Goal: Task Accomplishment & Management: Complete application form

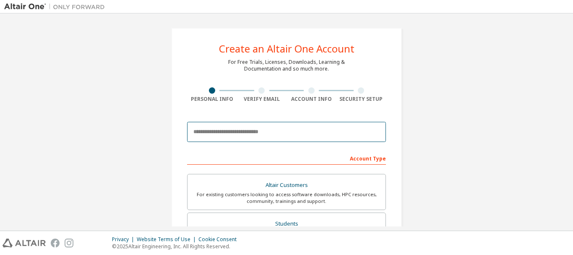
click at [251, 135] on input "email" at bounding box center [286, 132] width 199 height 20
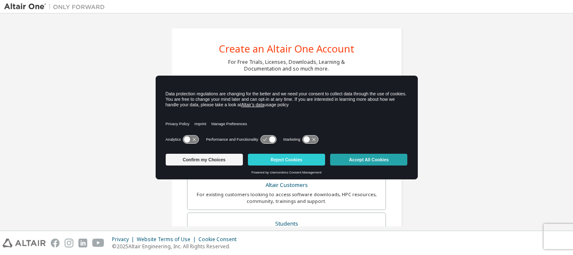
click at [345, 155] on button "Accept All Cookies" at bounding box center [368, 159] width 77 height 12
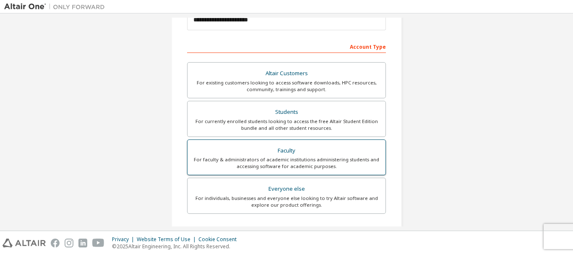
scroll to position [126, 0]
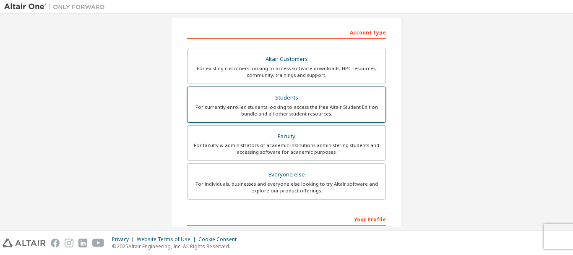
click at [278, 107] on div "For currently enrolled students looking to access the free Altair Student Editi…" at bounding box center [286, 110] width 188 height 13
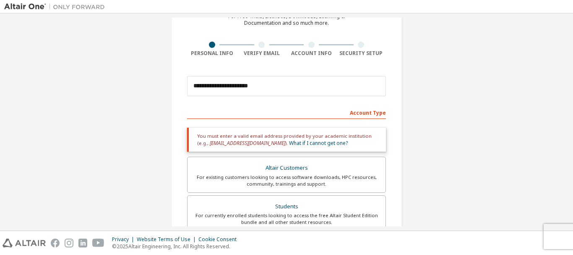
scroll to position [42, 0]
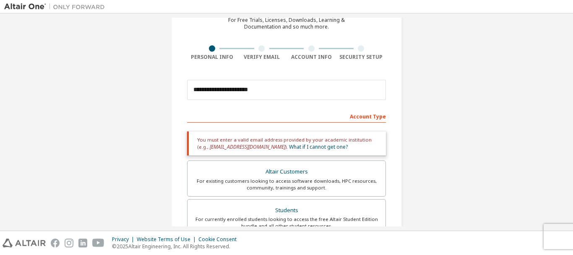
drag, startPoint x: 293, startPoint y: 115, endPoint x: 274, endPoint y: 110, distance: 19.6
click at [271, 110] on div "Account Type" at bounding box center [286, 115] width 199 height 13
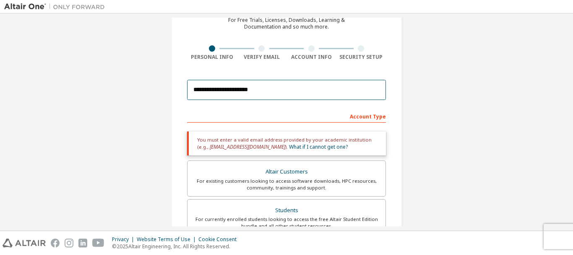
click at [304, 88] on input "**********" at bounding box center [286, 90] width 199 height 20
drag, startPoint x: 324, startPoint y: 88, endPoint x: 186, endPoint y: 79, distance: 138.7
click at [187, 79] on div "**********" at bounding box center [286, 89] width 199 height 29
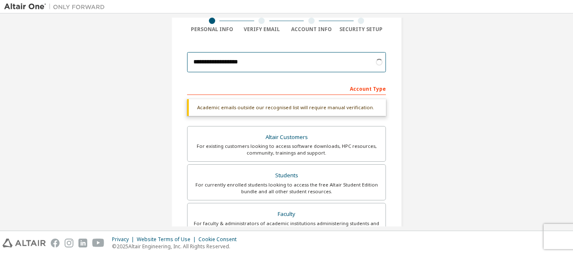
scroll to position [84, 0]
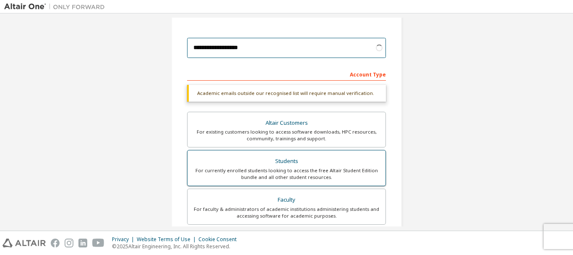
type input "**********"
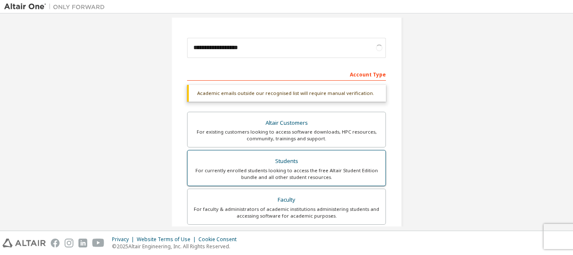
click at [292, 167] on div "Students" at bounding box center [286, 161] width 188 height 12
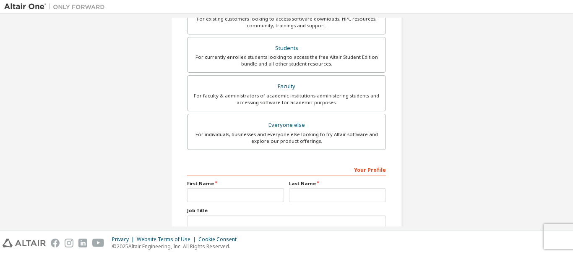
scroll to position [252, 0]
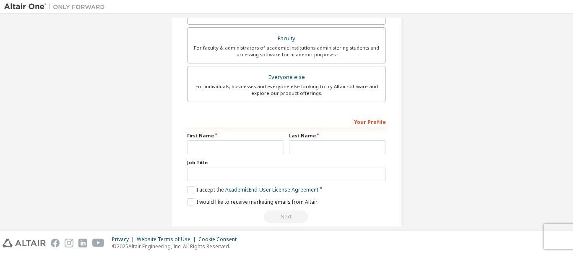
click at [233, 155] on div "Your Profile First Name Last Name Job Title Please provide State/Province to he…" at bounding box center [286, 168] width 199 height 109
click at [234, 149] on input "text" at bounding box center [235, 147] width 97 height 14
type input "**********"
drag, startPoint x: 207, startPoint y: 149, endPoint x: 262, endPoint y: 151, distance: 55.4
click at [207, 149] on input "**********" at bounding box center [235, 147] width 97 height 14
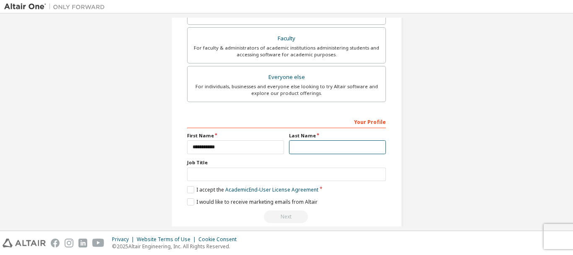
click at [329, 147] on input "text" at bounding box center [337, 147] width 97 height 14
type input "*******"
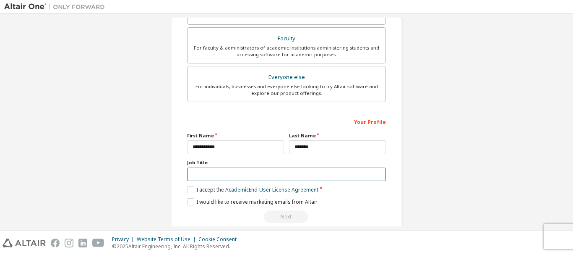
click at [250, 177] on input "text" at bounding box center [286, 174] width 199 height 14
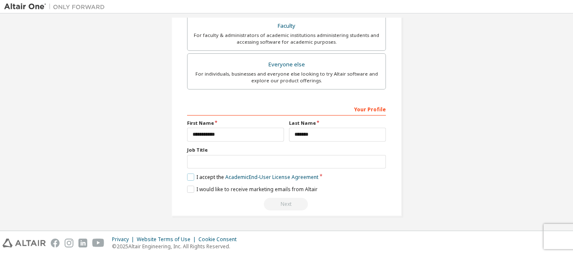
click at [192, 174] on label "I accept the Academic End-User License Agreement" at bounding box center [252, 176] width 131 height 7
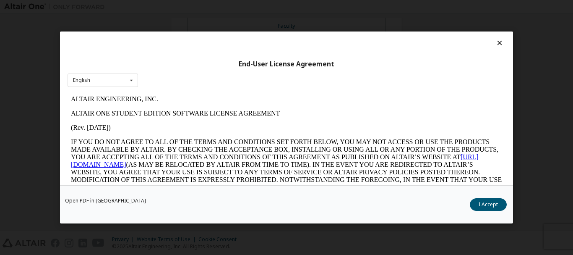
scroll to position [84, 0]
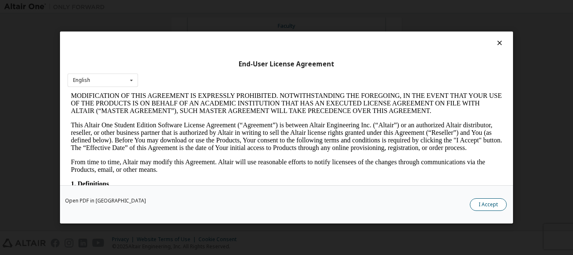
click at [502, 204] on button "I Accept" at bounding box center [488, 204] width 37 height 13
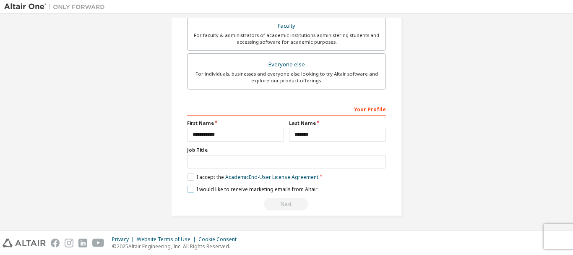
click at [192, 190] on label "I would like to receive marketing emails from Altair" at bounding box center [252, 188] width 130 height 7
click at [286, 201] on div "Next" at bounding box center [286, 204] width 199 height 13
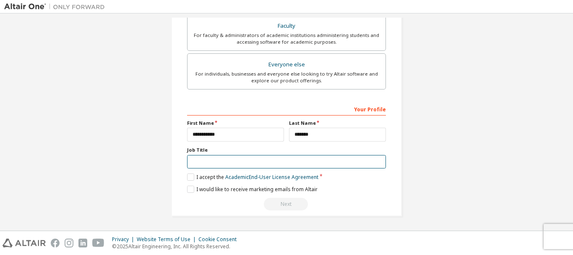
click at [255, 166] on input "text" at bounding box center [286, 162] width 199 height 14
type input "*"
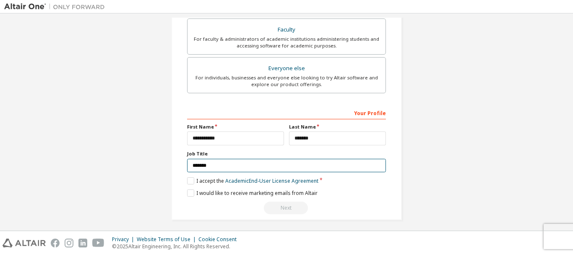
scroll to position [264, 0]
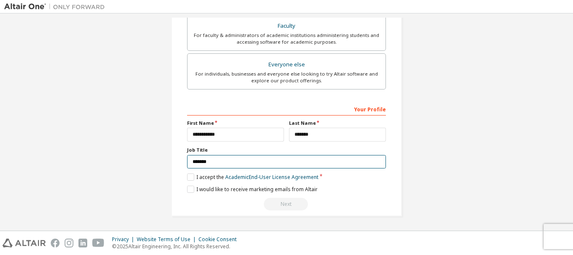
type input "*******"
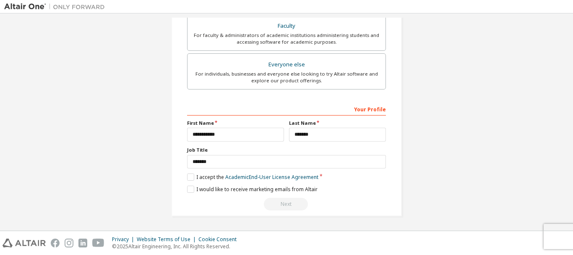
click at [288, 202] on div "Next" at bounding box center [286, 204] width 199 height 13
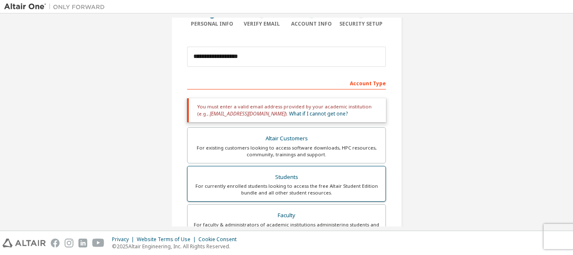
scroll to position [55, 0]
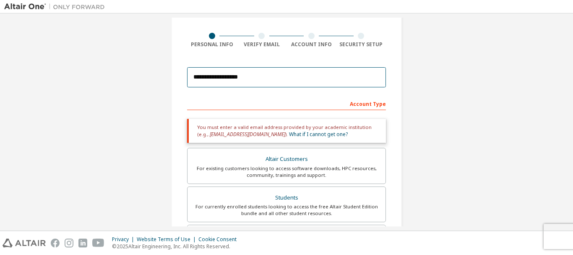
drag, startPoint x: 288, startPoint y: 80, endPoint x: 242, endPoint y: 140, distance: 75.7
click at [221, 123] on form "**********" at bounding box center [286, 241] width 199 height 357
click at [260, 79] on input "**********" at bounding box center [286, 77] width 199 height 20
drag, startPoint x: 274, startPoint y: 80, endPoint x: 139, endPoint y: 68, distance: 135.6
click at [139, 68] on div "**********" at bounding box center [286, 199] width 564 height 473
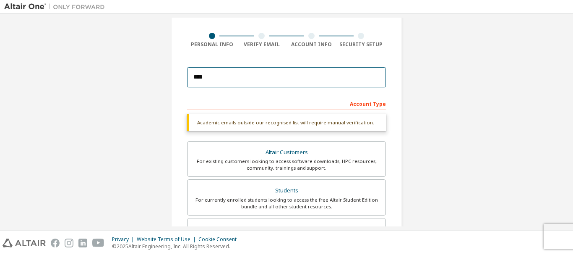
type input "**********"
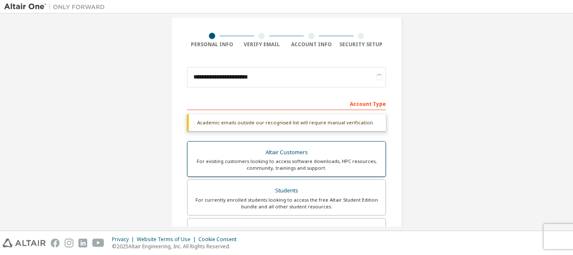
click at [299, 159] on div "For existing customers looking to access software downloads, HPC resources, com…" at bounding box center [286, 164] width 188 height 13
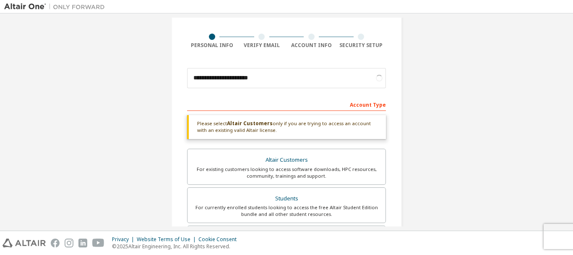
scroll to position [0, 0]
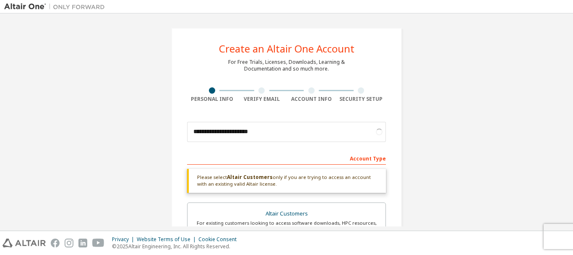
drag, startPoint x: 572, startPoint y: 61, endPoint x: 571, endPoint y: 73, distance: 12.6
click at [571, 73] on div "**********" at bounding box center [286, 121] width 573 height 217
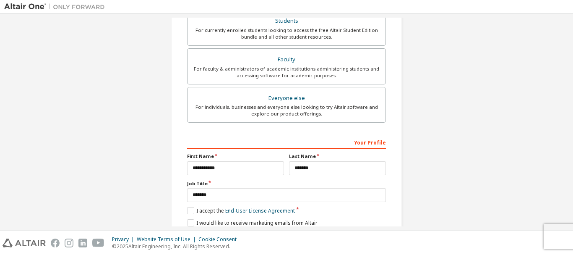
scroll to position [299, 0]
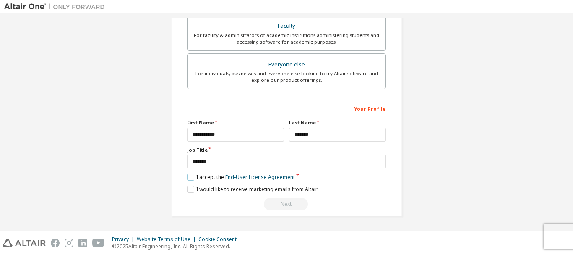
click at [190, 175] on label "I accept the End-User License Agreement" at bounding box center [241, 176] width 108 height 7
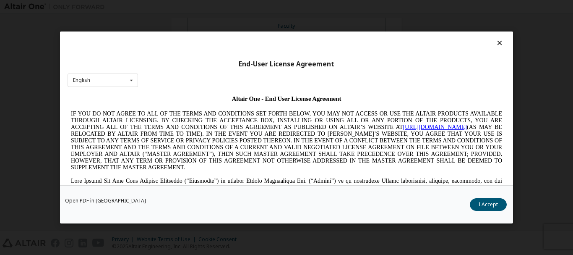
scroll to position [0, 0]
click at [486, 203] on button "I Accept" at bounding box center [488, 204] width 37 height 13
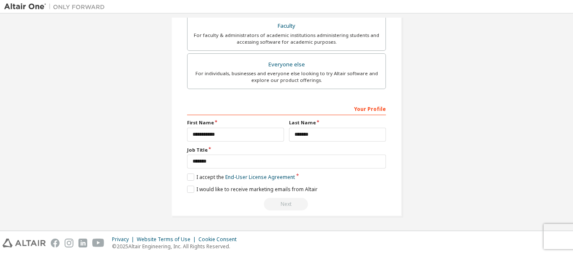
click at [274, 208] on div "Next" at bounding box center [286, 204] width 199 height 13
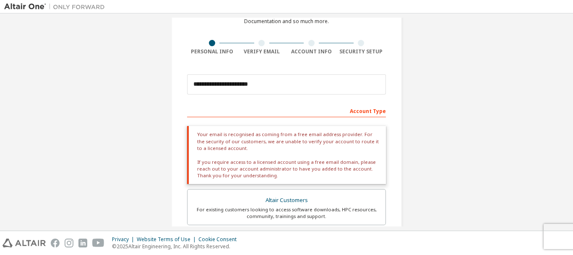
scroll to position [47, 0]
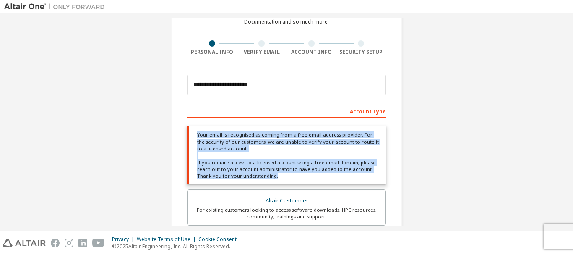
drag, startPoint x: 193, startPoint y: 134, endPoint x: 306, endPoint y: 174, distance: 119.6
click at [306, 174] on div "Your email is recognised as coming from a free email address provider. For the …" at bounding box center [286, 155] width 199 height 58
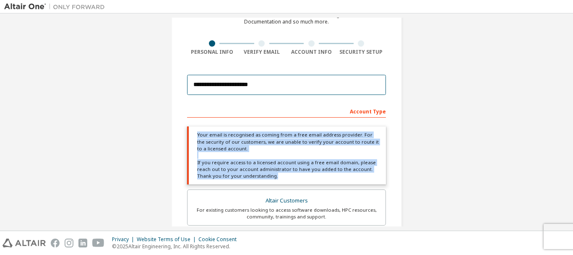
click at [283, 94] on input "**********" at bounding box center [286, 85] width 199 height 20
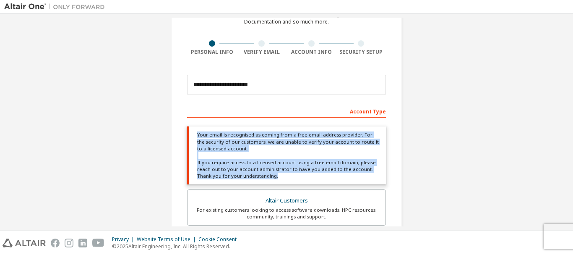
drag, startPoint x: 278, startPoint y: 176, endPoint x: 186, endPoint y: 136, distance: 100.3
click at [187, 136] on div "Your email is recognised as coming from a free email address provider. For the …" at bounding box center [286, 155] width 199 height 58
drag, startPoint x: 196, startPoint y: 133, endPoint x: 247, endPoint y: 42, distance: 104.9
click at [247, 42] on div at bounding box center [262, 43] width 50 height 6
drag, startPoint x: 202, startPoint y: 134, endPoint x: 315, endPoint y: 174, distance: 120.4
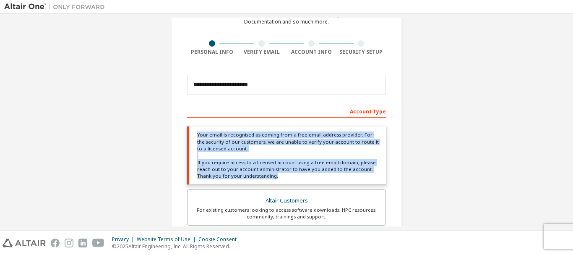
click at [315, 174] on div "Your email is recognised as coming from a free email address provider. For the …" at bounding box center [286, 155] width 199 height 58
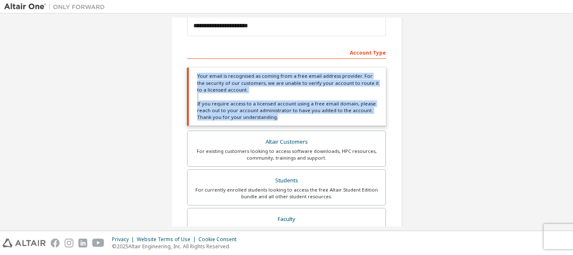
scroll to position [89, 0]
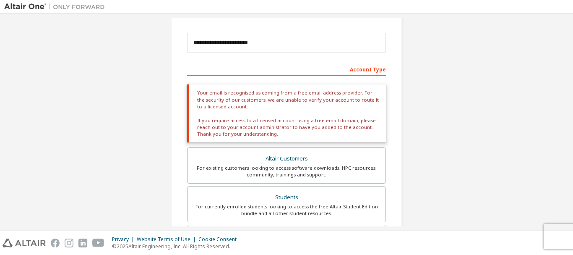
click at [447, 73] on div "**********" at bounding box center [286, 182] width 564 height 507
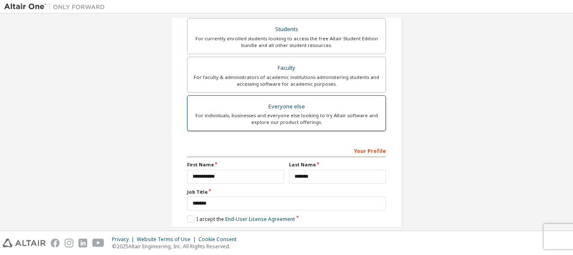
click at [316, 121] on div "For individuals, businesses and everyone else looking to try Altair software an…" at bounding box center [286, 118] width 188 height 13
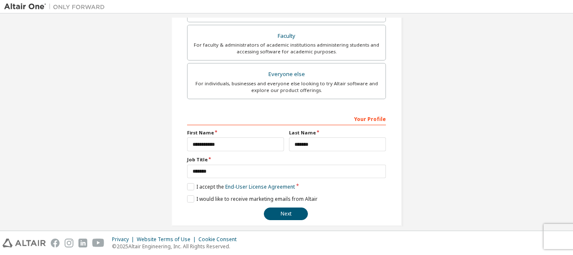
scroll to position [236, 0]
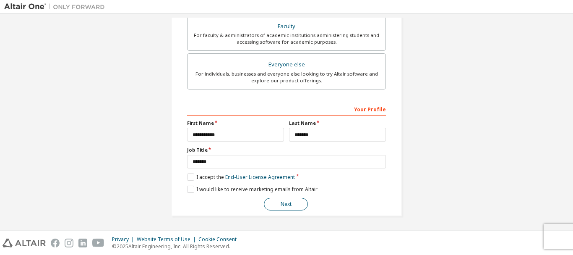
click at [271, 200] on button "Next" at bounding box center [286, 204] width 44 height 13
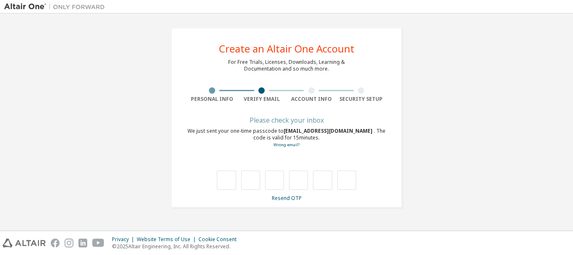
type input "*"
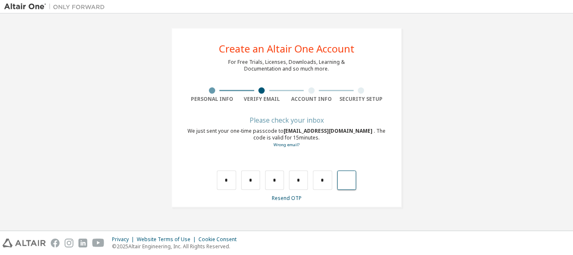
type input "*"
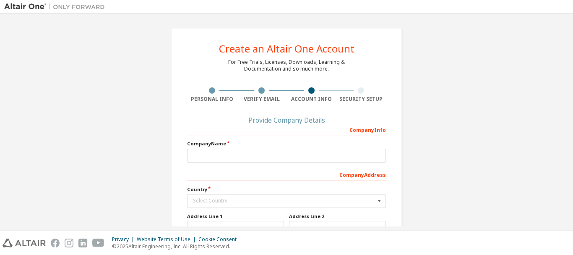
click at [265, 163] on div "Company Info Company Name Company Address Country Select Country [GEOGRAPHIC_DA…" at bounding box center [286, 218] width 199 height 193
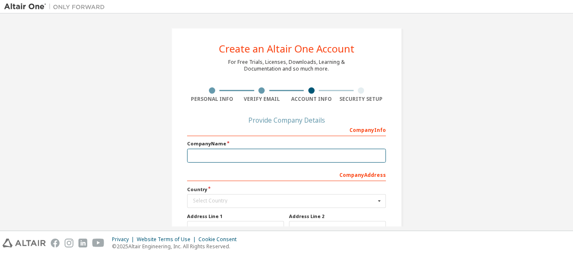
click at [262, 159] on input "text" at bounding box center [286, 155] width 199 height 14
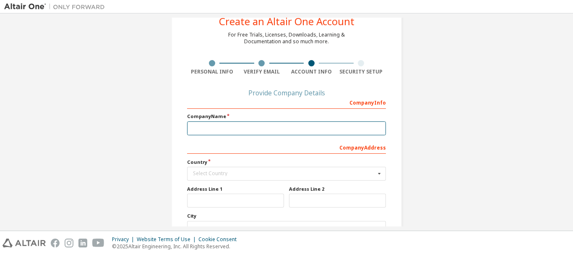
scroll to position [42, 0]
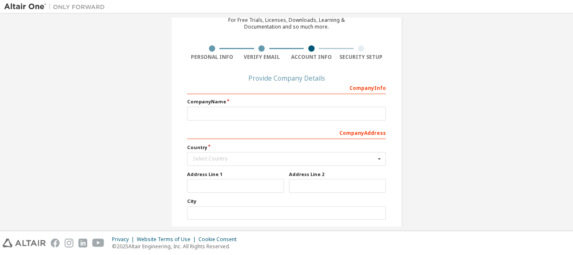
click at [255, 151] on div "Country Select Country [GEOGRAPHIC_DATA] [GEOGRAPHIC_DATA] [GEOGRAPHIC_DATA] [G…" at bounding box center [286, 155] width 199 height 22
click at [254, 155] on input "text" at bounding box center [287, 158] width 198 height 13
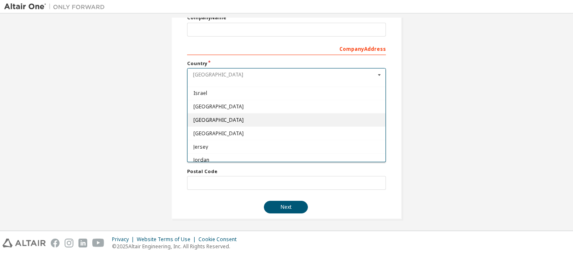
scroll to position [1342, 0]
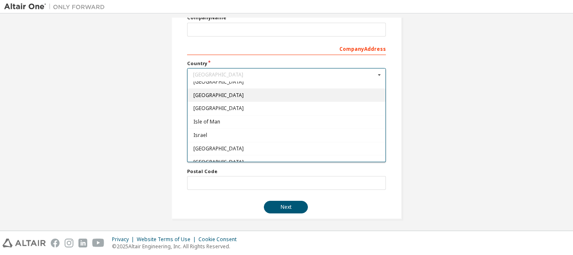
click at [220, 97] on span "[GEOGRAPHIC_DATA]" at bounding box center [286, 94] width 187 height 5
type input "***"
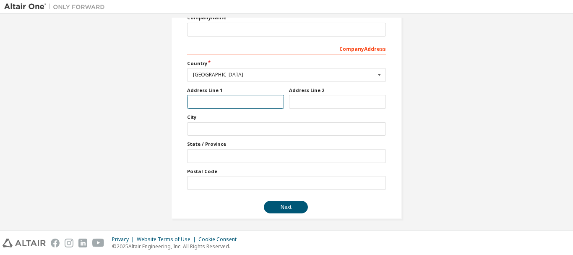
click at [231, 104] on input "text" at bounding box center [235, 102] width 97 height 14
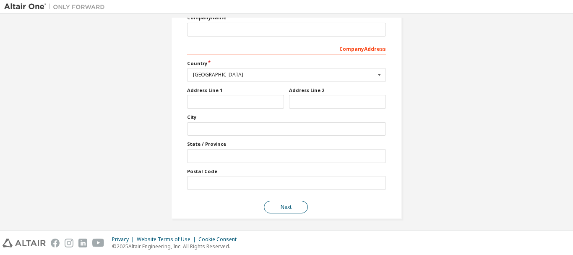
click at [281, 204] on button "Next" at bounding box center [286, 206] width 44 height 13
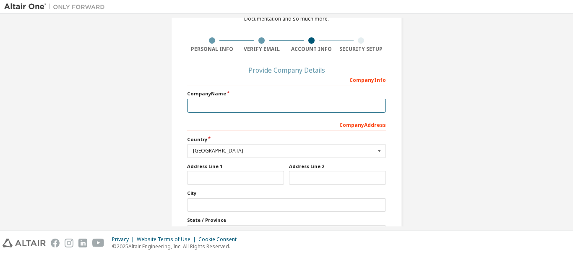
scroll to position [42, 0]
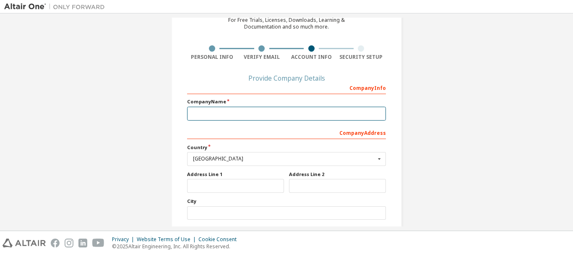
click at [246, 107] on input "text" at bounding box center [286, 114] width 199 height 14
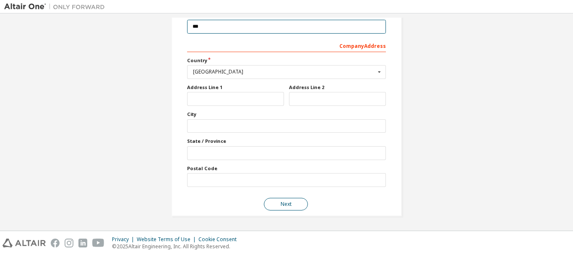
type input "***"
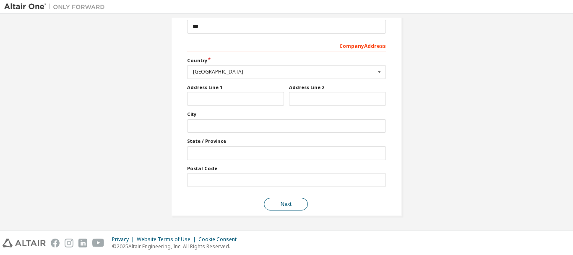
click at [282, 200] on button "Next" at bounding box center [286, 204] width 44 height 13
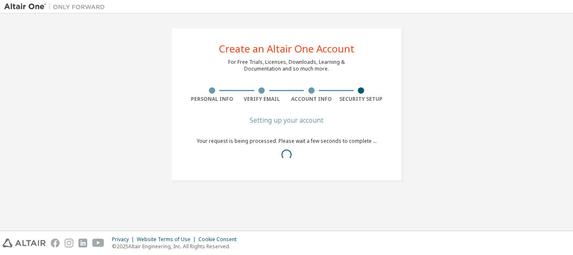
scroll to position [0, 0]
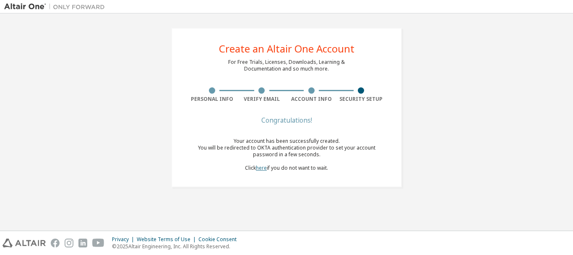
click at [259, 169] on link "here" at bounding box center [261, 167] width 11 height 7
